Goal: Transaction & Acquisition: Purchase product/service

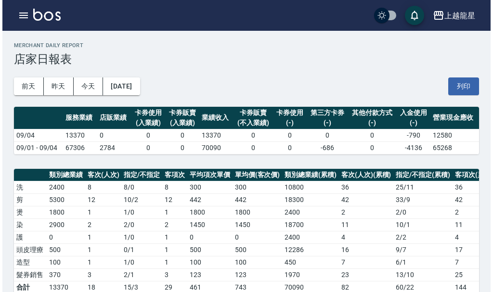
scroll to position [385, 0]
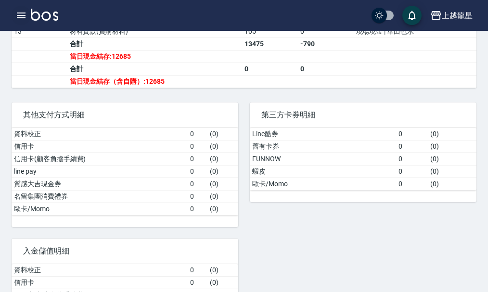
click at [21, 19] on icon "button" at bounding box center [21, 16] width 12 height 12
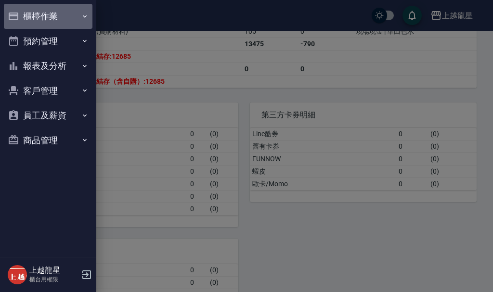
click at [31, 14] on button "櫃檯作業" at bounding box center [48, 16] width 89 height 25
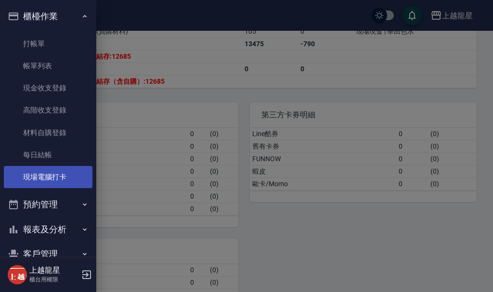
click at [59, 179] on link "現場電腦打卡" at bounding box center [48, 177] width 89 height 22
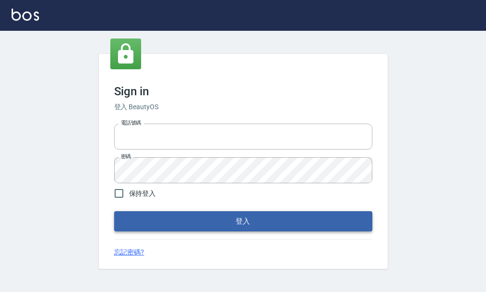
type input "25033354"
click at [269, 218] on button "登入" at bounding box center [243, 221] width 258 height 20
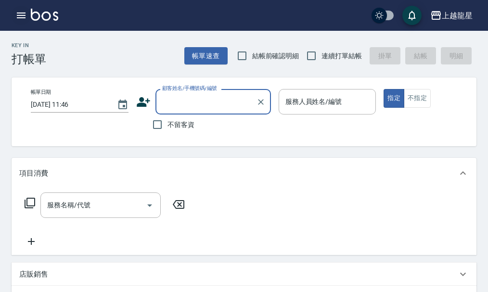
click at [23, 11] on icon "button" at bounding box center [21, 16] width 12 height 12
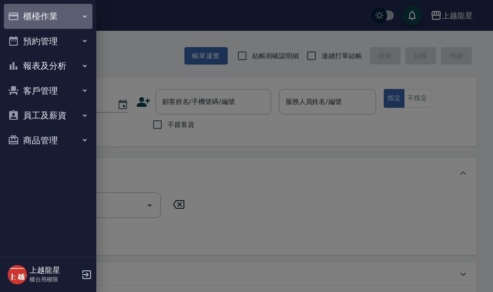
click at [25, 11] on button "櫃檯作業" at bounding box center [48, 16] width 89 height 25
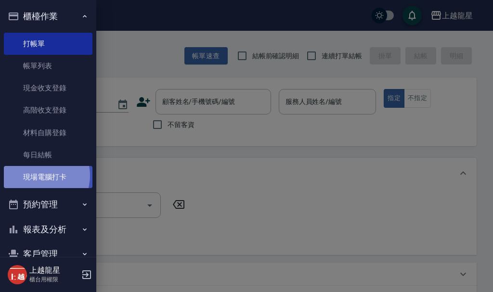
click at [41, 176] on link "現場電腦打卡" at bounding box center [48, 177] width 89 height 22
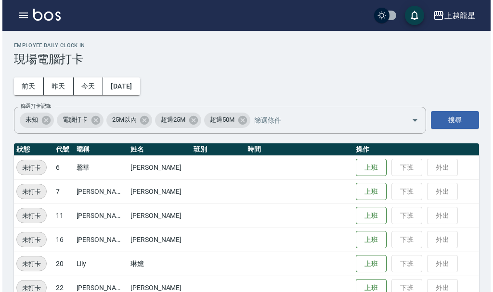
scroll to position [20, 0]
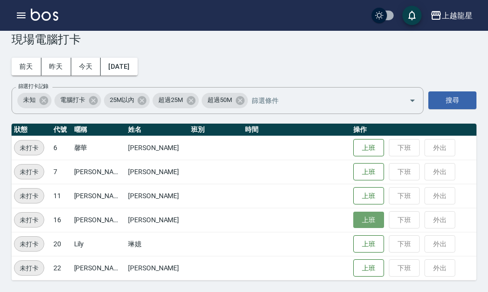
click at [354, 227] on button "上班" at bounding box center [369, 220] width 31 height 17
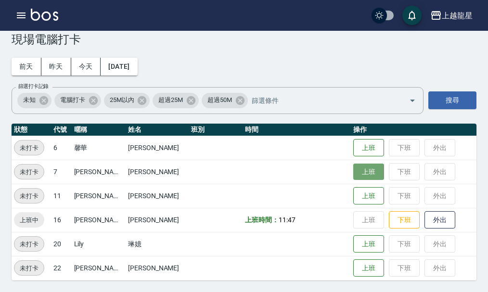
click at [366, 168] on button "上班" at bounding box center [369, 172] width 31 height 17
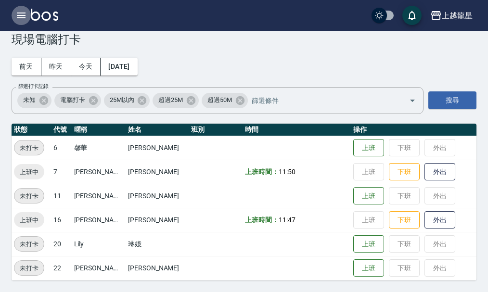
click at [19, 18] on icon "button" at bounding box center [21, 16] width 9 height 6
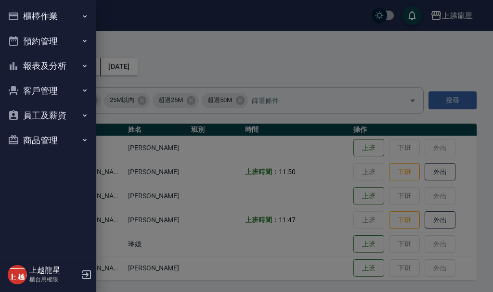
click at [46, 15] on button "櫃檯作業" at bounding box center [48, 16] width 89 height 25
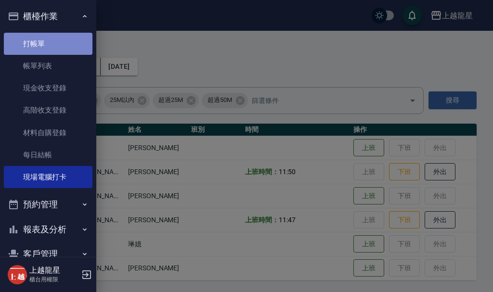
click at [57, 45] on link "打帳單" at bounding box center [48, 44] width 89 height 22
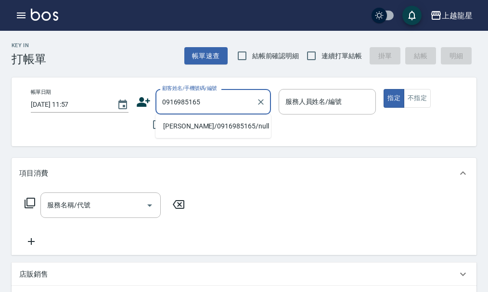
click at [183, 127] on li "[PERSON_NAME]/0916985165/null" at bounding box center [214, 127] width 116 height 16
type input "[PERSON_NAME]/0916985165/null"
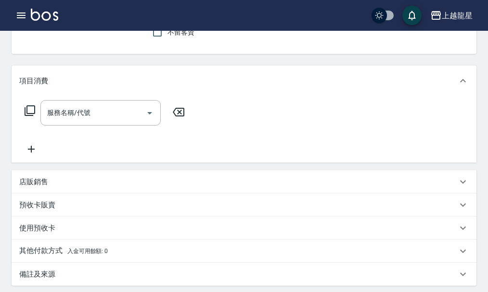
scroll to position [193, 0]
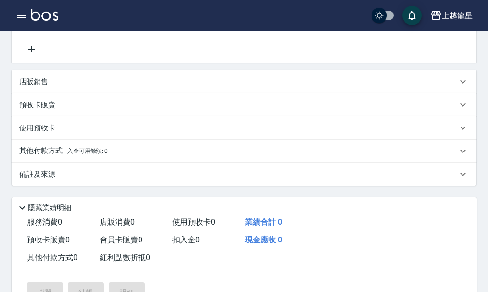
click at [45, 87] on p "店販銷售" at bounding box center [33, 82] width 29 height 10
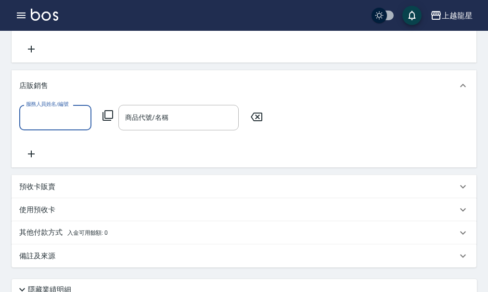
scroll to position [0, 0]
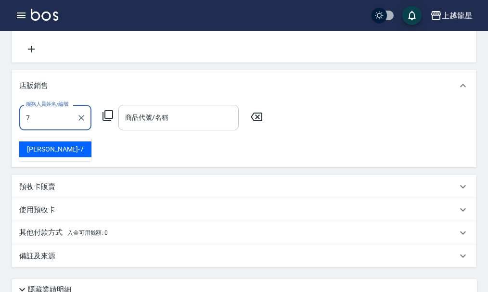
type input "雅君-7"
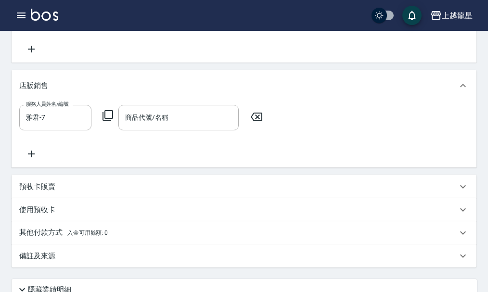
click at [103, 121] on icon at bounding box center [108, 115] width 11 height 11
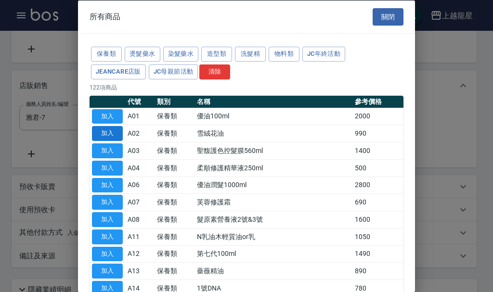
click at [102, 137] on button "加入" at bounding box center [107, 133] width 31 height 15
type input "雪絨花油"
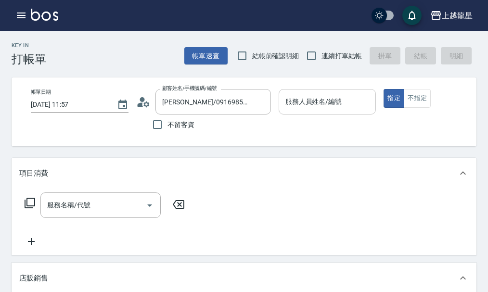
click at [346, 102] on input "服務人員姓名/編號" at bounding box center [327, 101] width 89 height 17
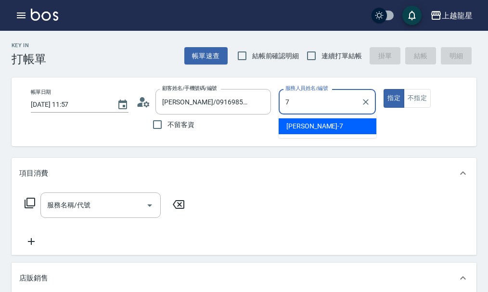
type input "雅君-7"
type button "true"
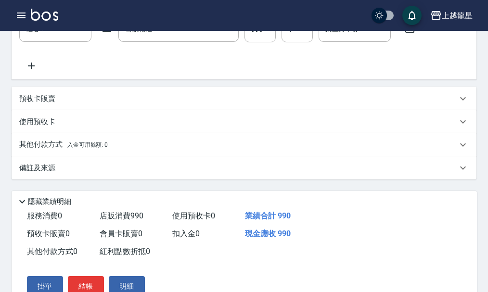
scroll to position [336, 0]
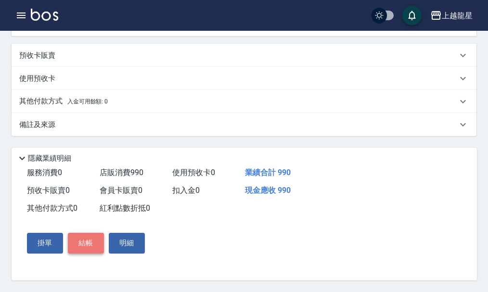
click at [84, 240] on button "結帳" at bounding box center [86, 243] width 36 height 20
